Goal: Information Seeking & Learning: Stay updated

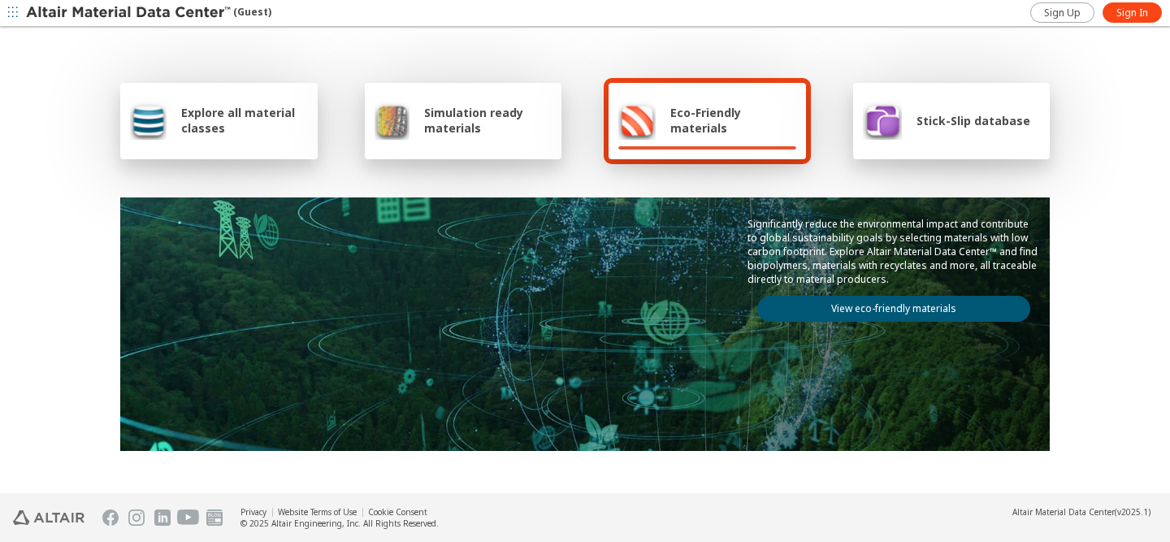
scroll to position [981, 0]
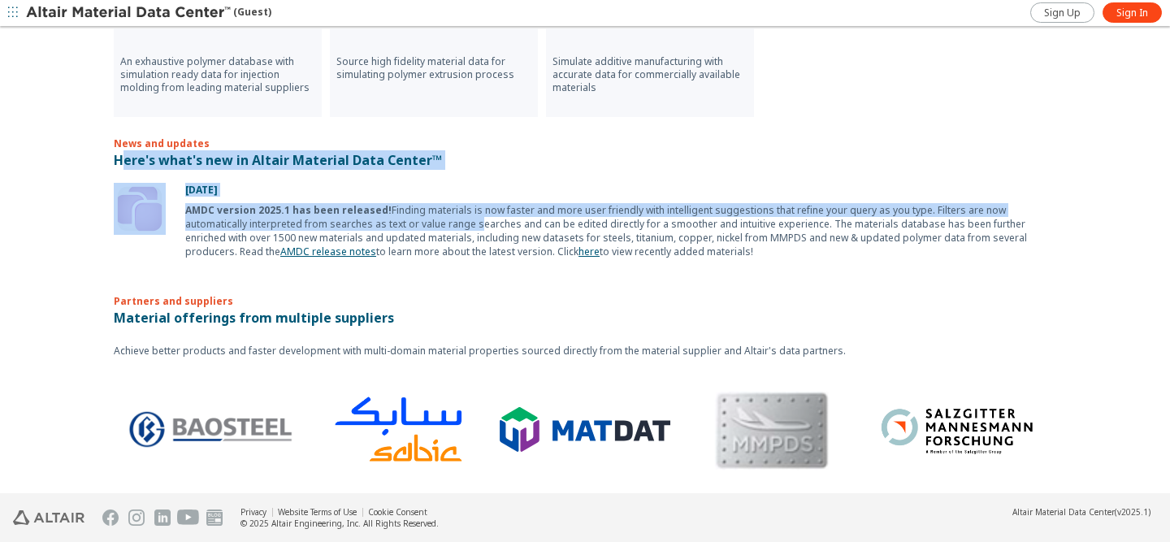
drag, startPoint x: 115, startPoint y: 159, endPoint x: 434, endPoint y: 240, distance: 328.4
click at [433, 239] on div "News and updates Here's what's new in Altair Material Data Center™ [DATE] AMDC …" at bounding box center [585, 197] width 942 height 122
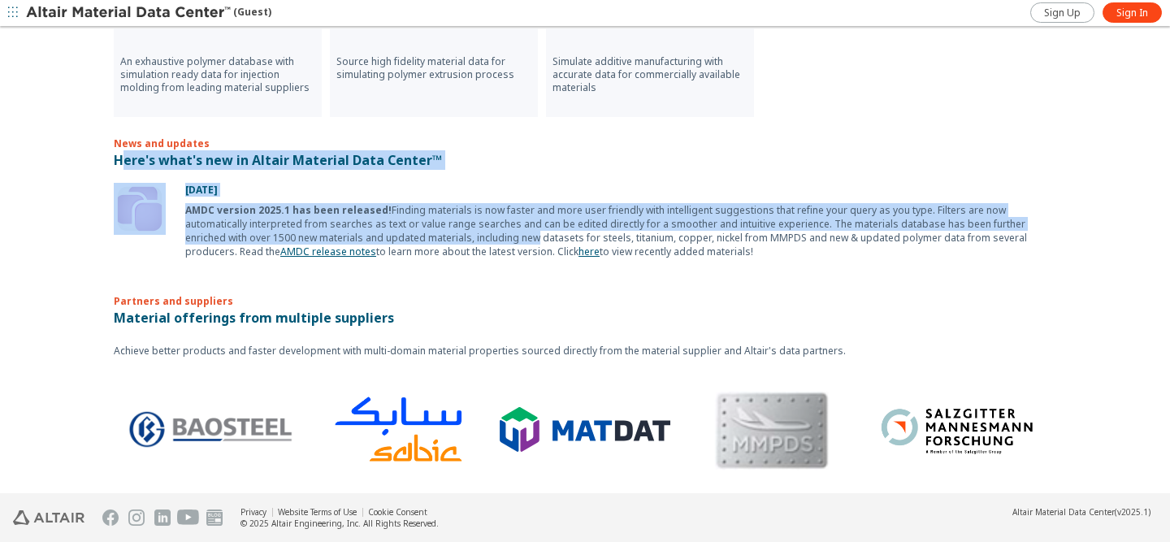
click at [888, 214] on div "AMDC version 2025.1 has been released! Finding materials is now faster and more…" at bounding box center [620, 230] width 871 height 55
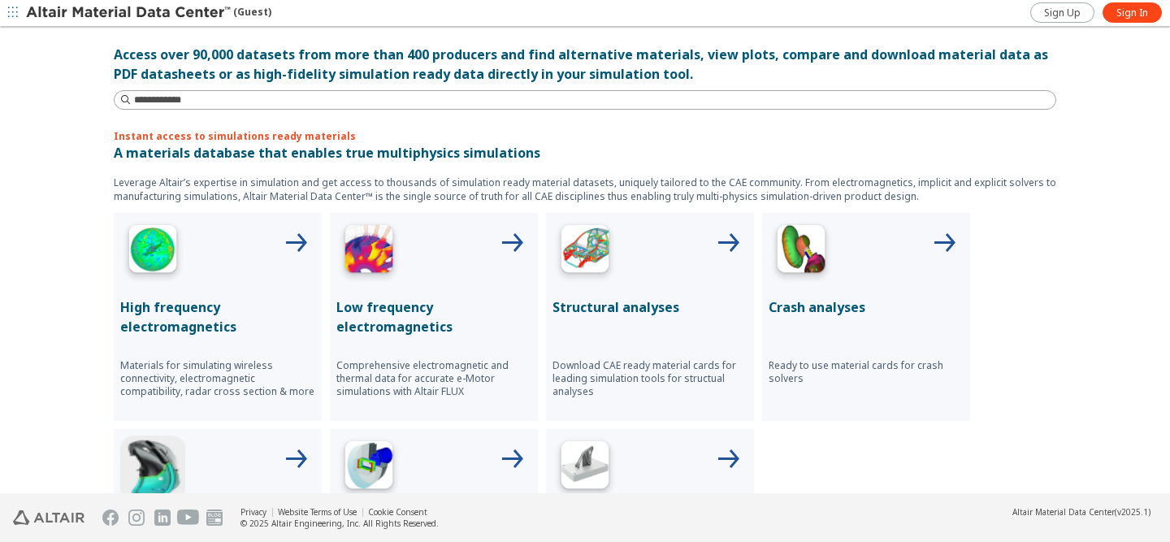
scroll to position [0, 0]
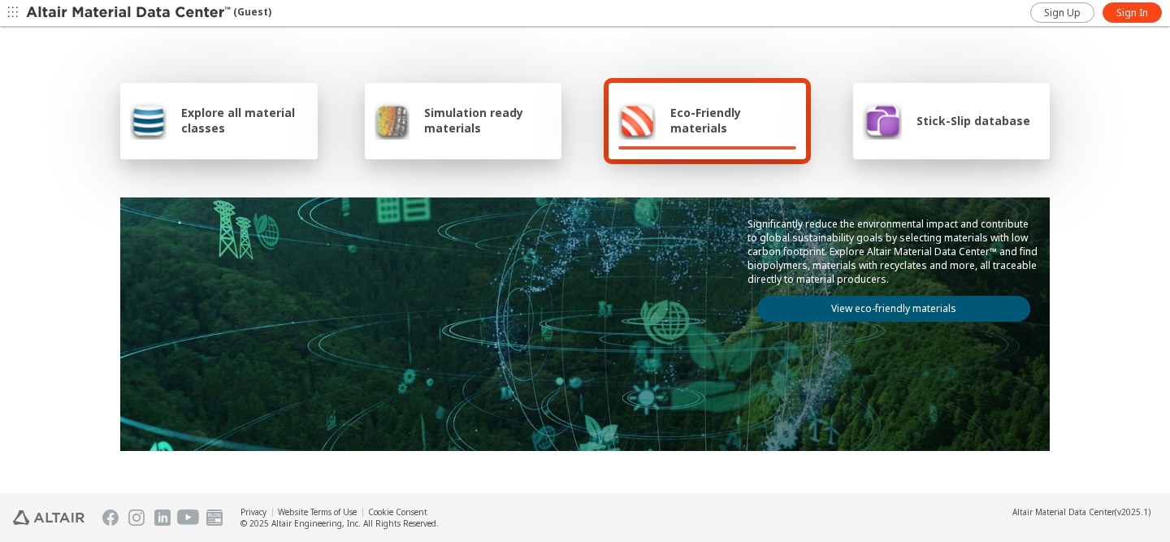
click at [28, 10] on img at bounding box center [129, 13] width 207 height 16
